Goal: Find specific page/section: Find specific page/section

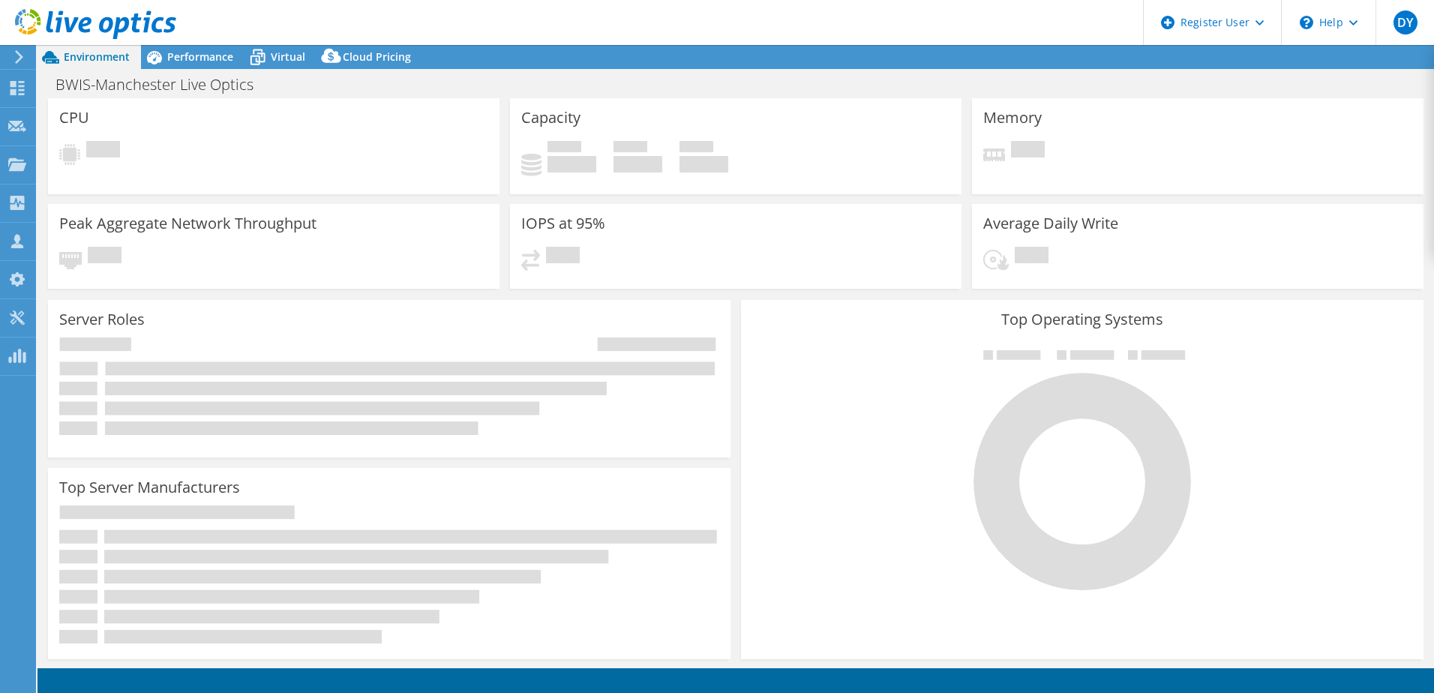
select select "USD"
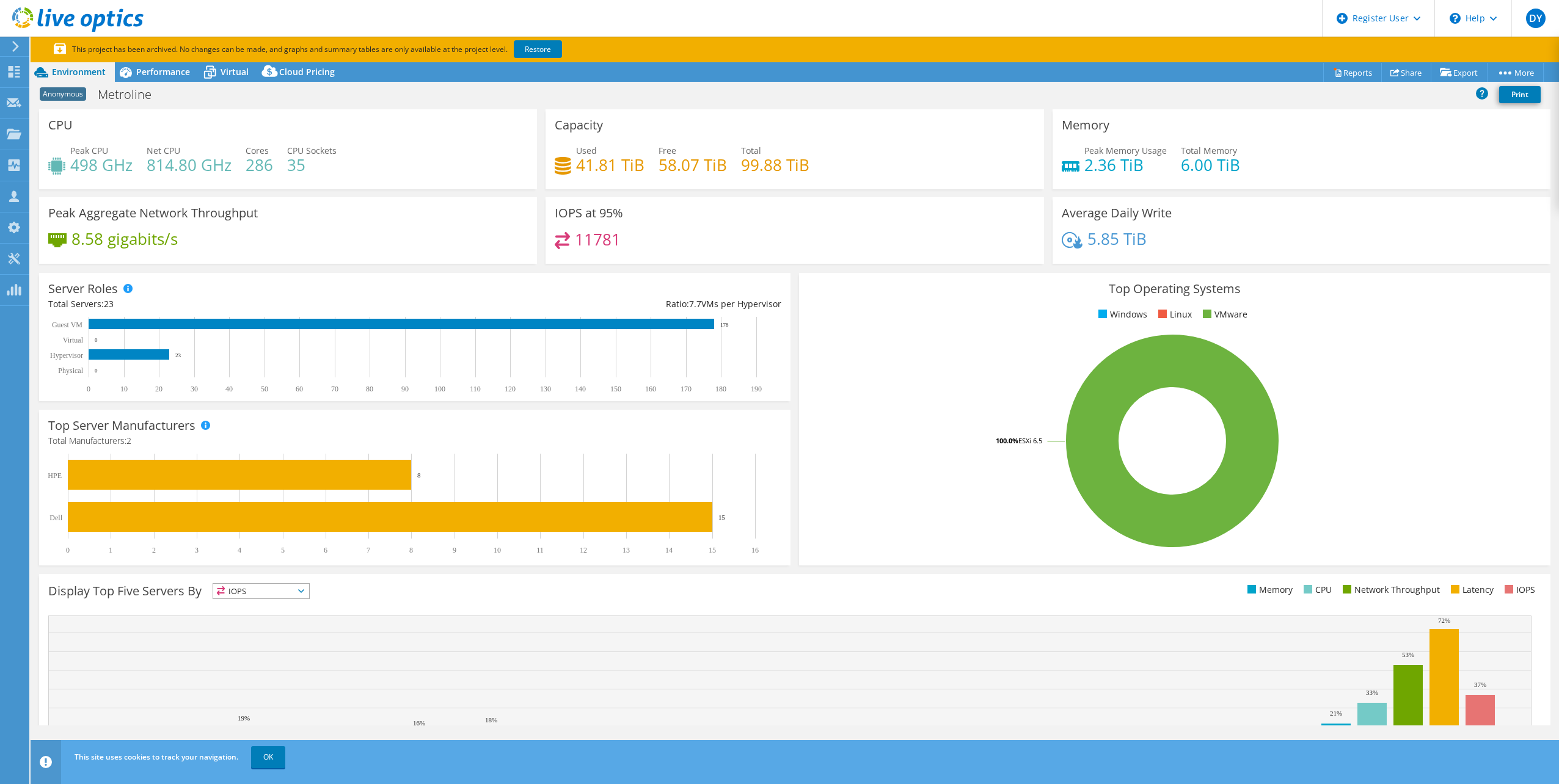
select select "EULondon"
select select "USD"
